Goal: Task Accomplishment & Management: Manage account settings

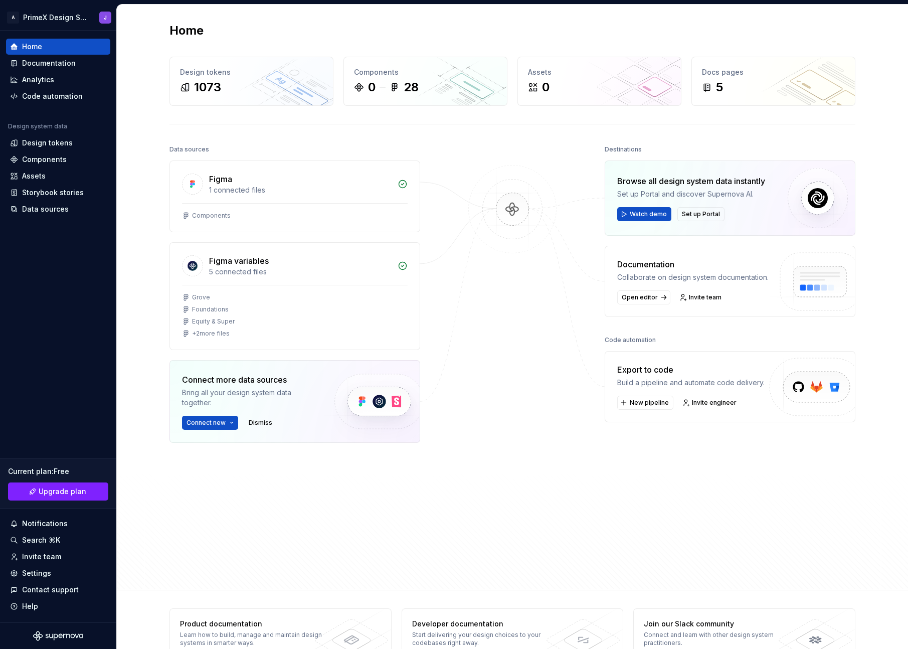
click at [719, 376] on div "Export to code Build a pipeline and automate code delivery." at bounding box center [690, 375] width 147 height 24
click at [717, 405] on span "Invite engineer" at bounding box center [714, 403] width 45 height 8
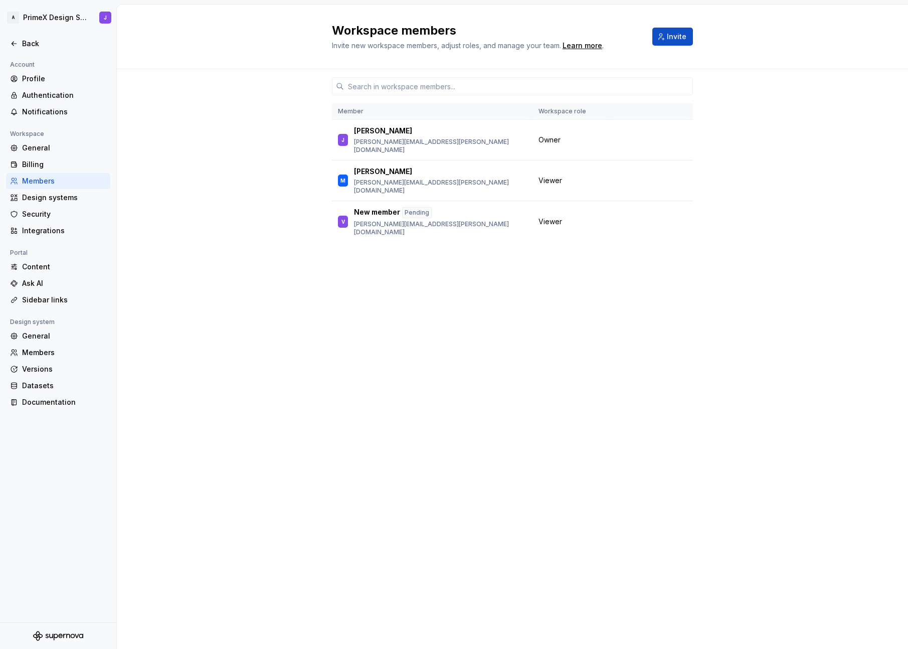
click at [463, 266] on div "Member Workspace role J Jerry [EMAIL_ADDRESS][PERSON_NAME][DOMAIN_NAME] Owner M…" at bounding box center [512, 339] width 361 height 541
click at [26, 46] on div "Back" at bounding box center [64, 44] width 84 height 10
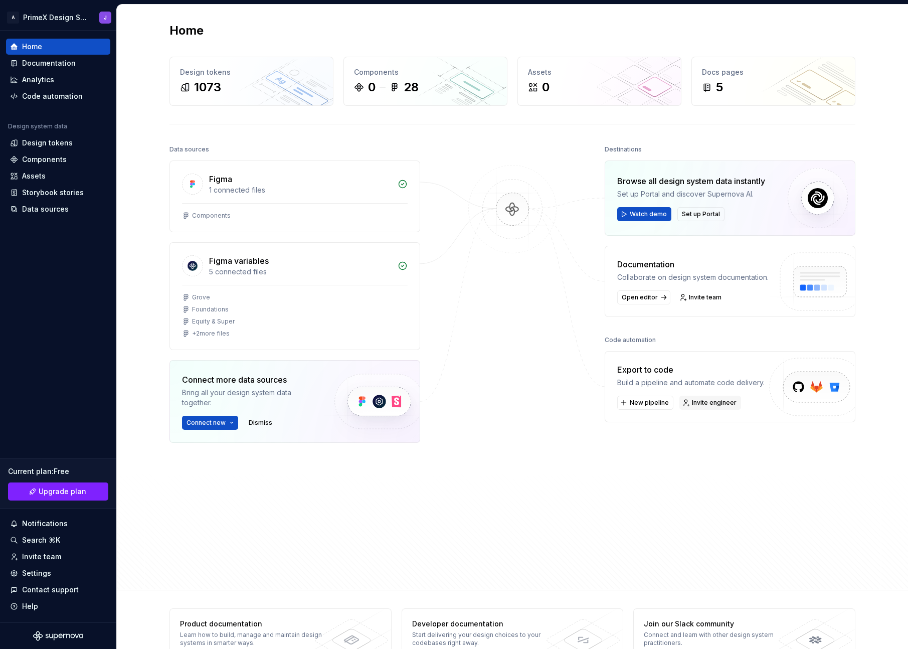
click at [707, 403] on span "Invite engineer" at bounding box center [714, 403] width 45 height 8
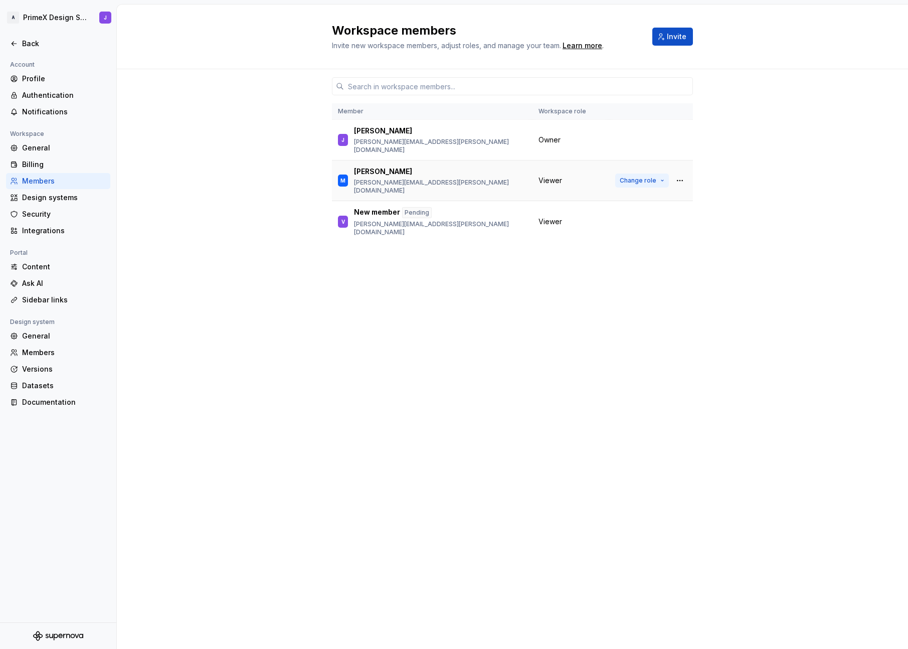
click at [648, 176] on span "Change role" at bounding box center [638, 180] width 37 height 8
click at [707, 253] on div "Member Workspace role J Jerry [EMAIL_ADDRESS][PERSON_NAME][DOMAIN_NAME] Owner M…" at bounding box center [512, 358] width 791 height 579
click at [636, 176] on span "Change role" at bounding box center [638, 180] width 37 height 8
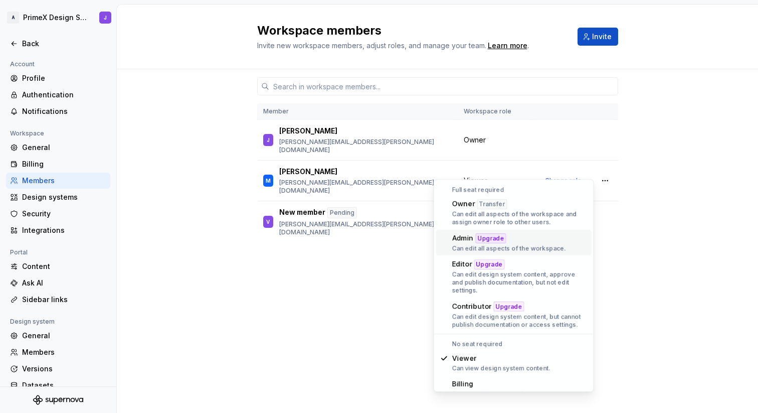
click at [204, 55] on div "Workspace members Invite new workspace members, adjust roles, and manage your t…" at bounding box center [437, 37] width 641 height 65
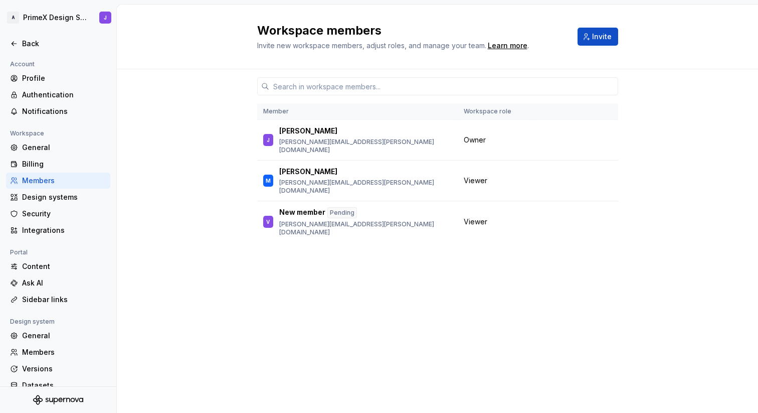
click at [204, 55] on div "Workspace members Invite new workspace members, adjust roles, and manage your t…" at bounding box center [437, 37] width 641 height 65
click at [682, 172] on div "Member Workspace role J Jerry [EMAIL_ADDRESS][PERSON_NAME][DOMAIN_NAME] Owner M…" at bounding box center [437, 240] width 641 height 343
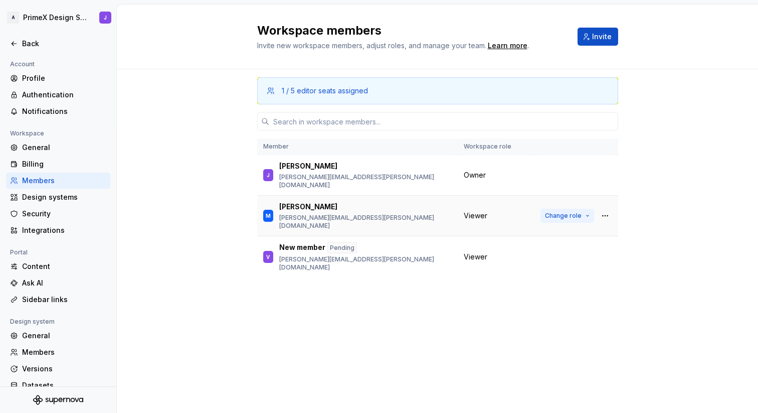
click at [580, 212] on span "Change role" at bounding box center [563, 216] width 37 height 8
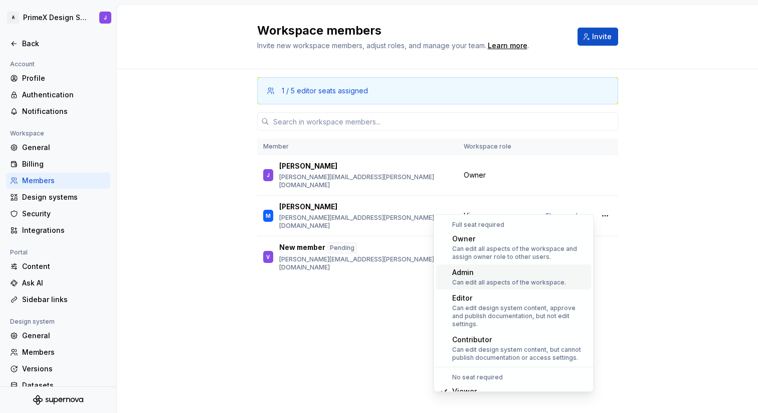
click at [540, 274] on div "Admin" at bounding box center [509, 272] width 114 height 10
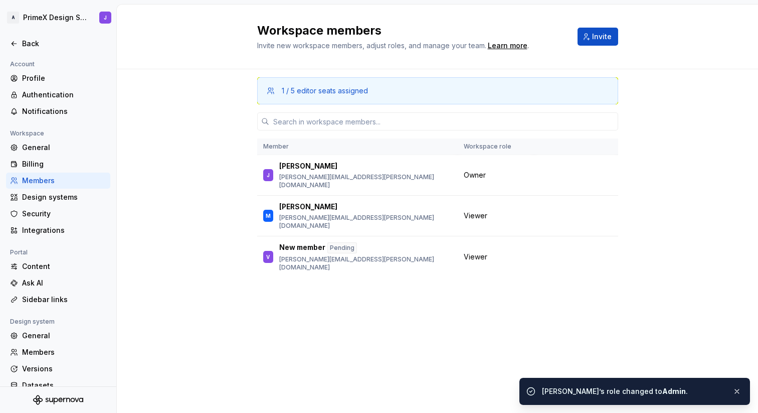
click at [654, 198] on div "1 / 5 editor seats assigned Member Workspace role J Jerry gerald.robinette@ausi…" at bounding box center [437, 240] width 641 height 343
click at [564, 253] on span "Change role" at bounding box center [563, 257] width 37 height 8
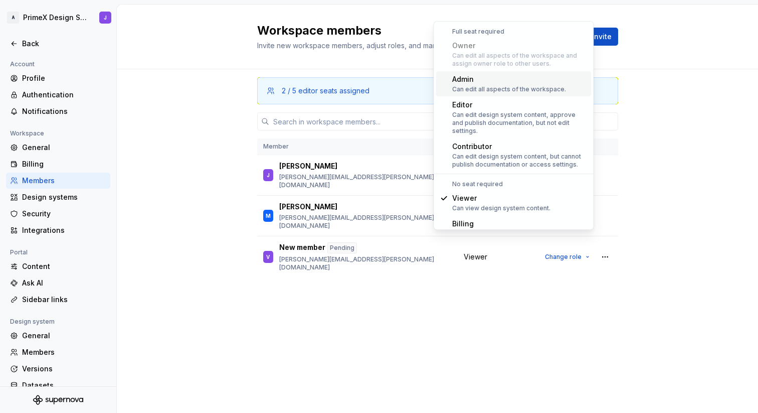
click at [503, 89] on div "Can edit all aspects of the workspace." at bounding box center [509, 89] width 114 height 8
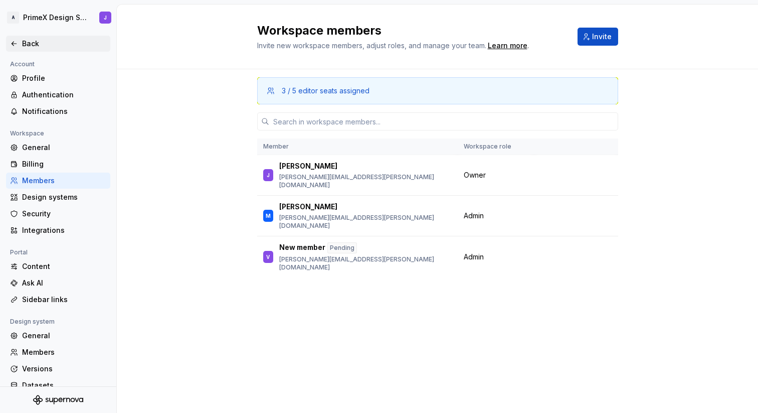
click at [32, 44] on div "Back" at bounding box center [64, 44] width 84 height 10
